Goal: Task Accomplishment & Management: Manage account settings

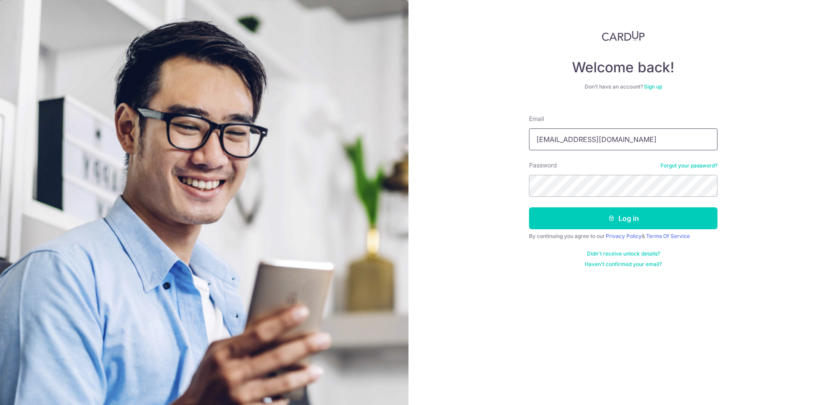
drag, startPoint x: 609, startPoint y: 140, endPoint x: 521, endPoint y: 134, distance: 87.8
click at [521, 134] on div "Welcome back! Don’t have an account? Sign up Email [EMAIL_ADDRESS][DOMAIN_NAME]…" at bounding box center [622, 202] width 429 height 405
click at [626, 142] on input "[EMAIL_ADDRESS][DOMAIN_NAME]" at bounding box center [623, 139] width 188 height 22
drag, startPoint x: 628, startPoint y: 141, endPoint x: 466, endPoint y: 118, distance: 163.3
click at [466, 118] on div "Welcome back! Don’t have an account? Sign up Email [EMAIL_ADDRESS][DOMAIN_NAME]…" at bounding box center [622, 202] width 429 height 405
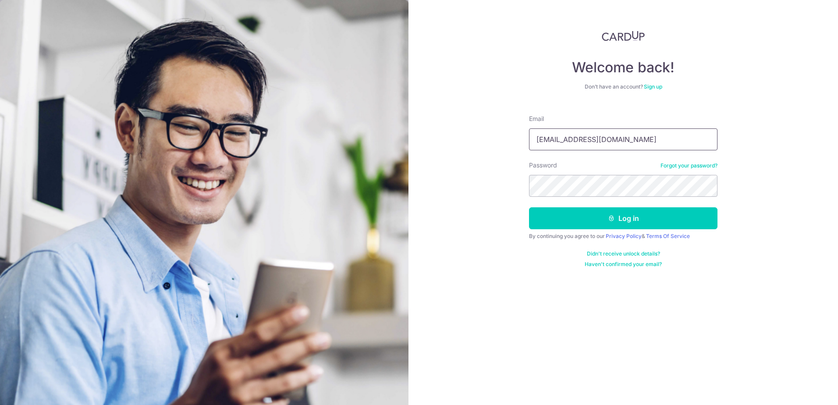
click at [631, 145] on input "[EMAIL_ADDRESS][DOMAIN_NAME]" at bounding box center [623, 139] width 188 height 22
click at [553, 144] on input "[EMAIL_ADDRESS][DOMAIN_NAME]" at bounding box center [623, 139] width 188 height 22
type input "[EMAIL_ADDRESS][DOMAIN_NAME]"
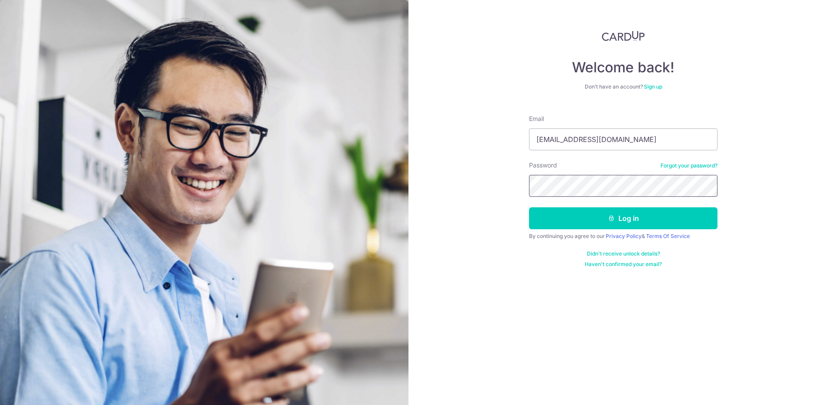
click at [509, 180] on div "Welcome back! Don’t have an account? Sign up Email [EMAIL_ADDRESS][DOMAIN_NAME]…" at bounding box center [622, 202] width 429 height 405
click at [750, 195] on div "Welcome back! Don’t have an account? Sign up Email [EMAIL_ADDRESS][DOMAIN_NAME]…" at bounding box center [622, 202] width 429 height 405
click at [689, 220] on button "Log in" at bounding box center [623, 218] width 188 height 22
